Goal: Check status: Check status

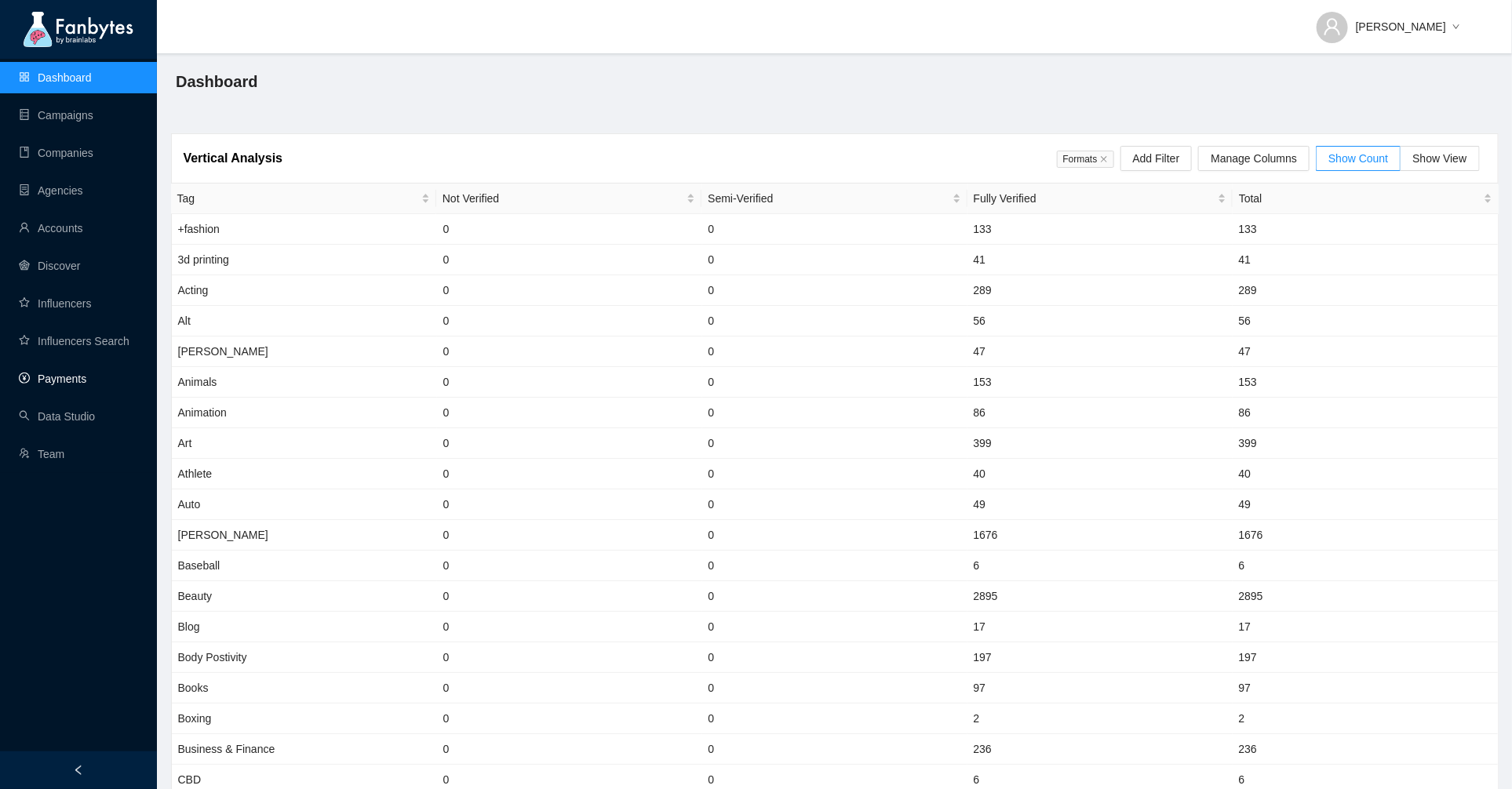
click at [65, 372] on link "Payments" at bounding box center [52, 379] width 68 height 13
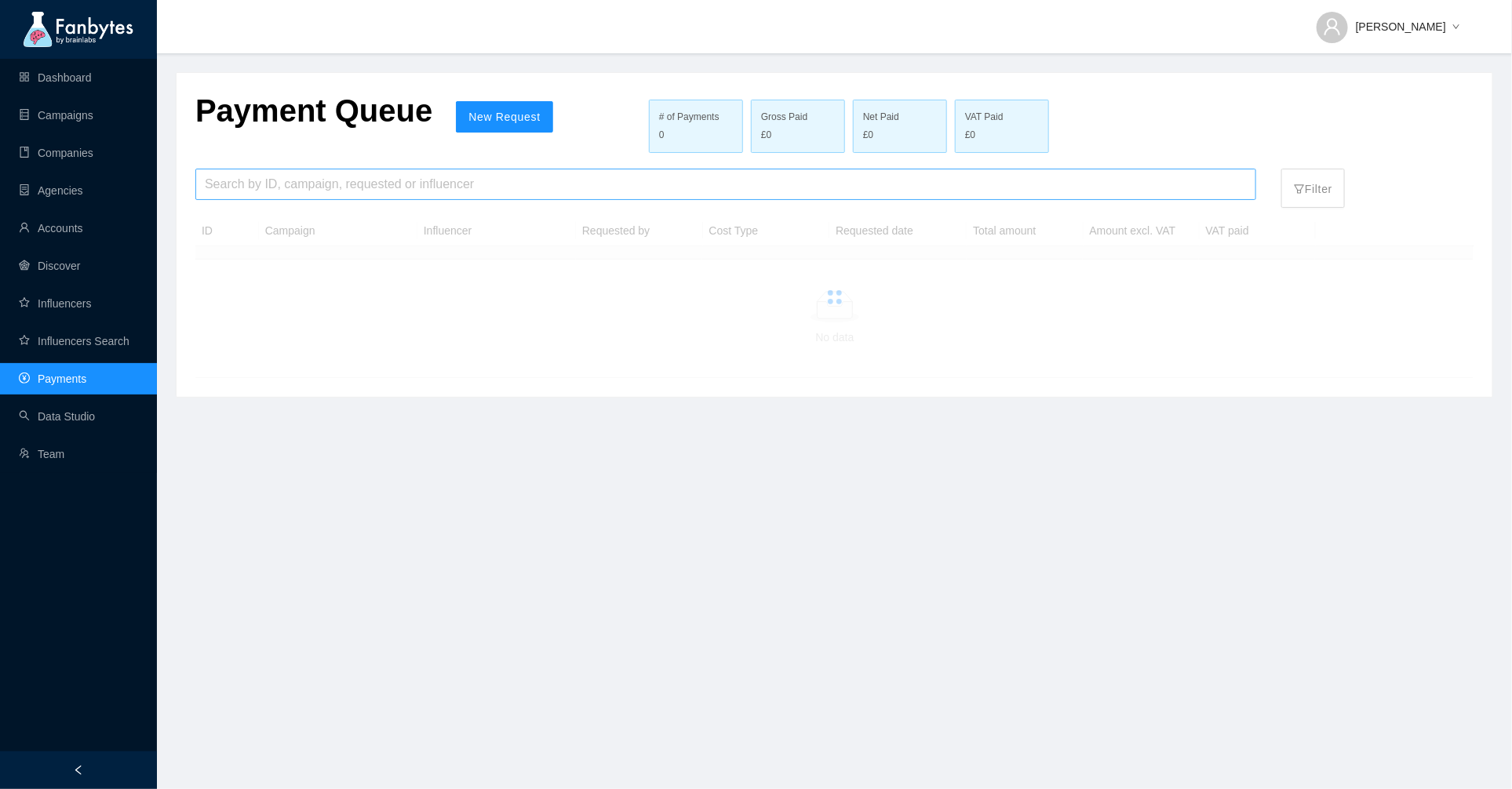
click at [289, 180] on input "search" at bounding box center [725, 183] width 1042 height 30
type input "*********"
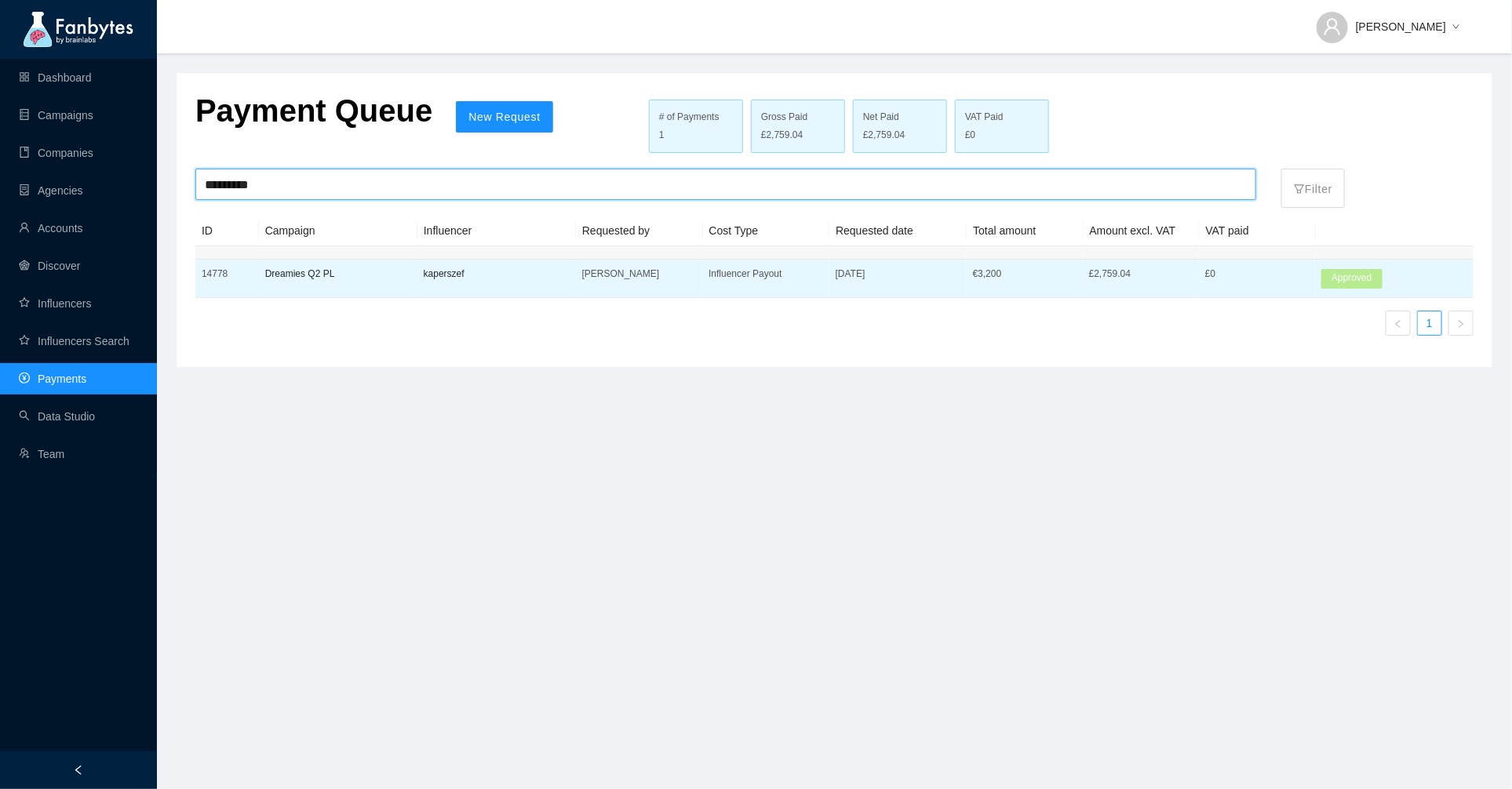
click at [465, 281] on td "kaperszef" at bounding box center [496, 278] width 158 height 39
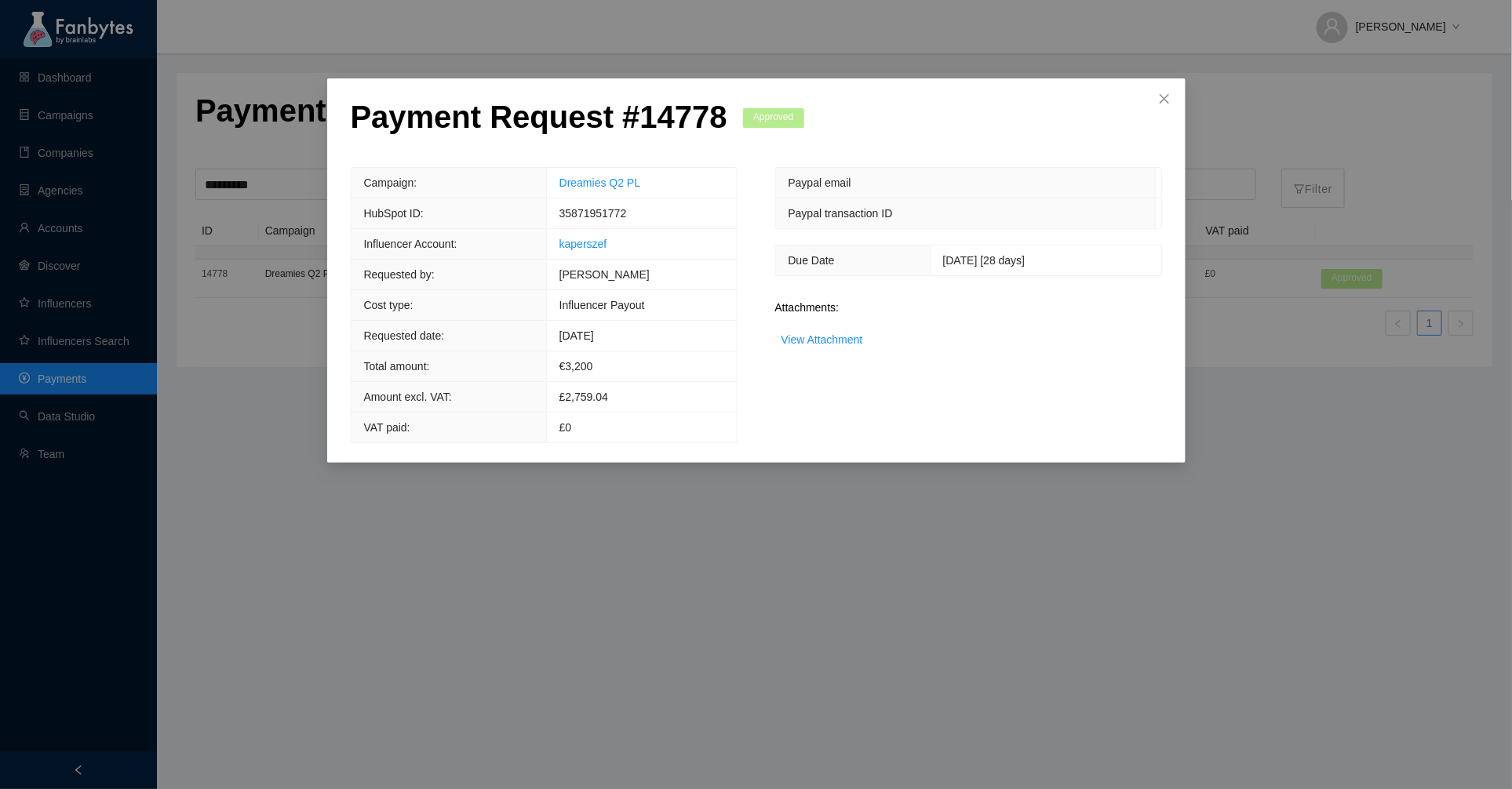
click at [943, 257] on span "[DATE] [28 days]" at bounding box center [984, 260] width 82 height 13
copy span "29"
